Goal: Task Accomplishment & Management: Use online tool/utility

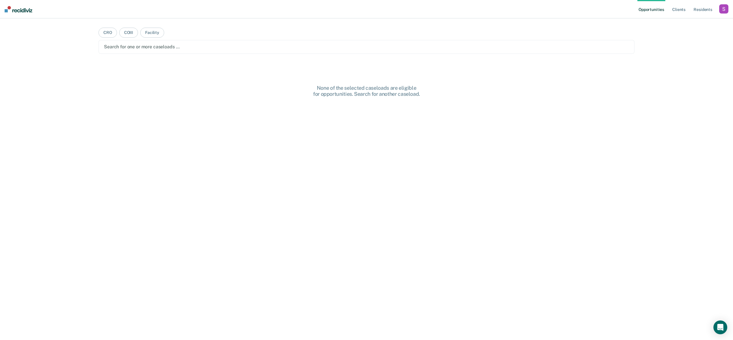
click at [721, 13] on div "button" at bounding box center [723, 8] width 9 height 9
click at [676, 31] on div "Profile How it works Log Out" at bounding box center [701, 30] width 56 height 28
click at [681, 24] on link "Profile" at bounding box center [700, 23] width 46 height 5
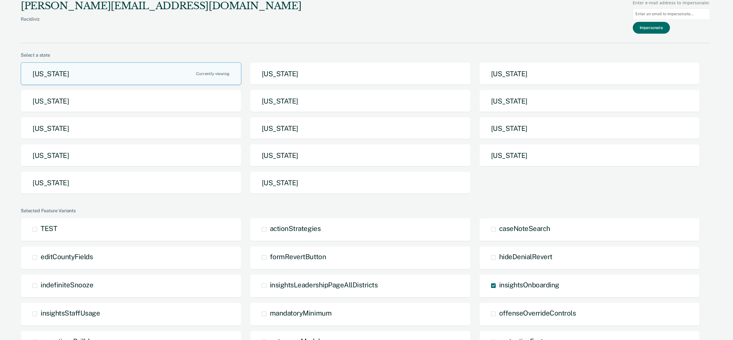
click at [643, 11] on input at bounding box center [671, 13] width 77 height 11
paste input "[PERSON_NAME][EMAIL_ADDRESS][PERSON_NAME][DOMAIN_NAME][US_STATE]"
type input "[PERSON_NAME][EMAIL_ADDRESS][PERSON_NAME][DOMAIN_NAME][US_STATE]"
click at [657, 26] on button "Impersonate" at bounding box center [651, 28] width 37 height 12
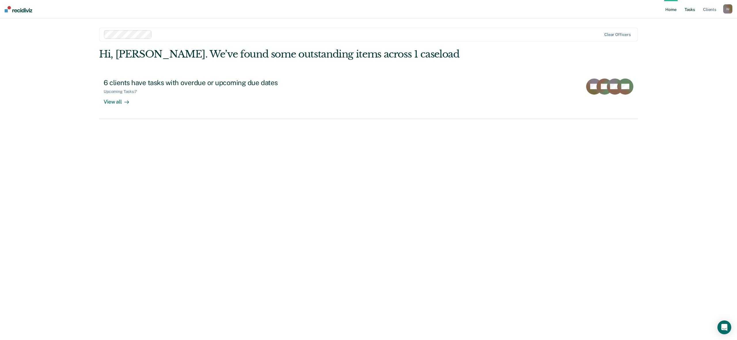
click at [692, 10] on link "Tasks" at bounding box center [690, 9] width 13 height 18
